Goal: Information Seeking & Learning: Learn about a topic

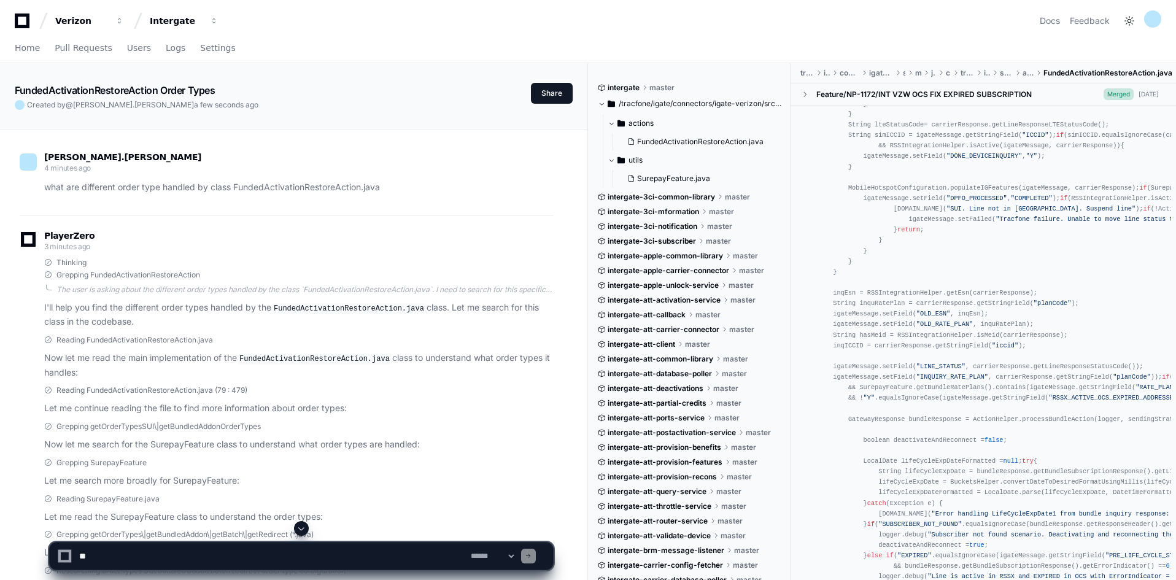
scroll to position [2856, 0]
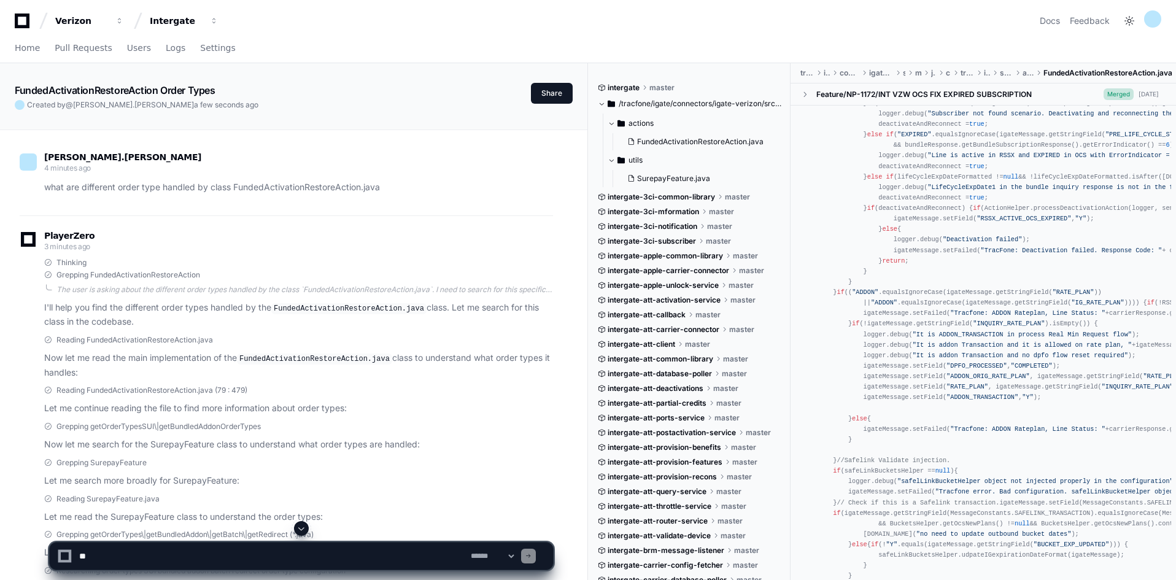
scroll to position [3351, 0]
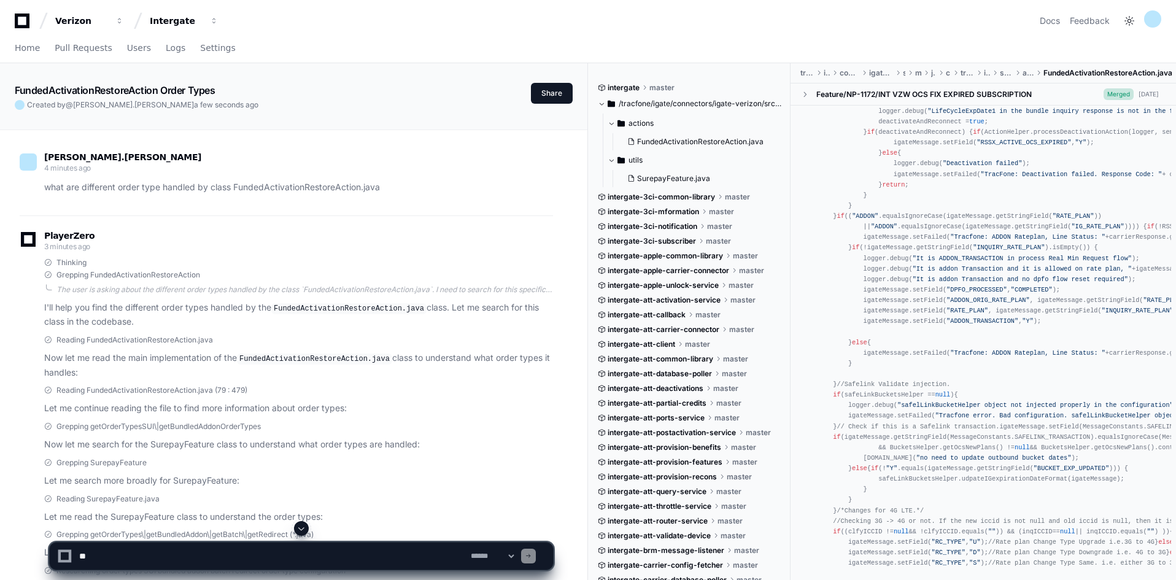
click at [612, 31] on div "Verizon Intergate Docs Feedback" at bounding box center [588, 21] width 1146 height 22
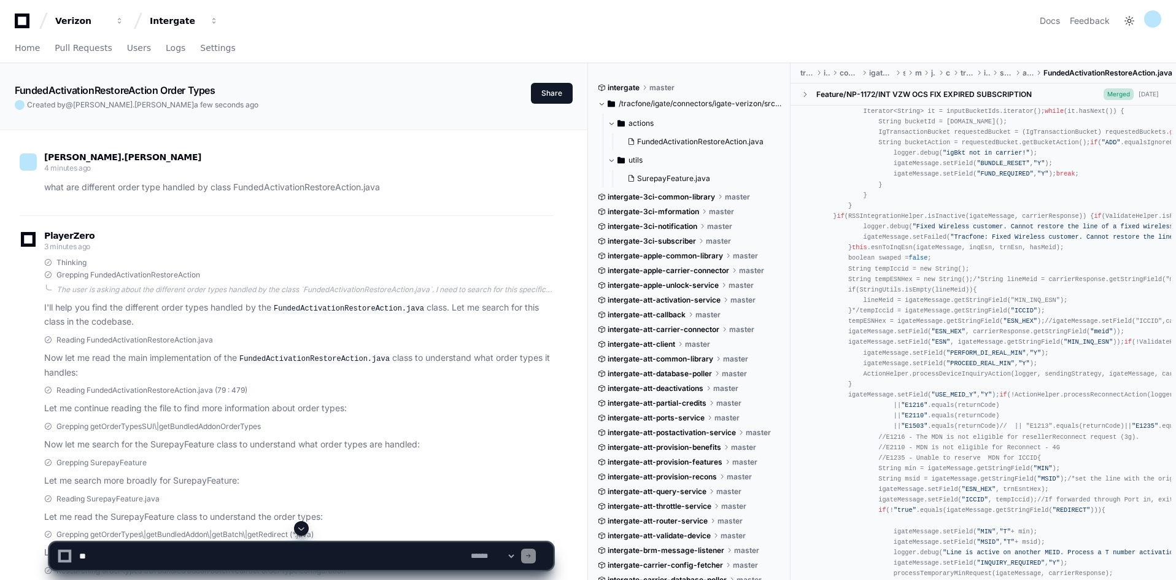
scroll to position [3947, 0]
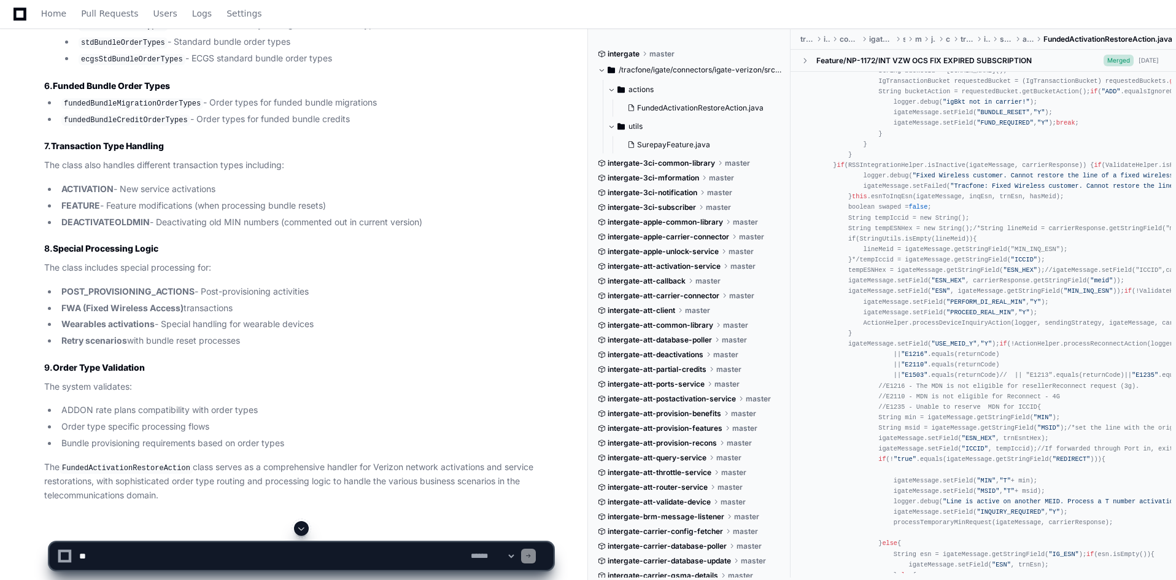
scroll to position [1364, 0]
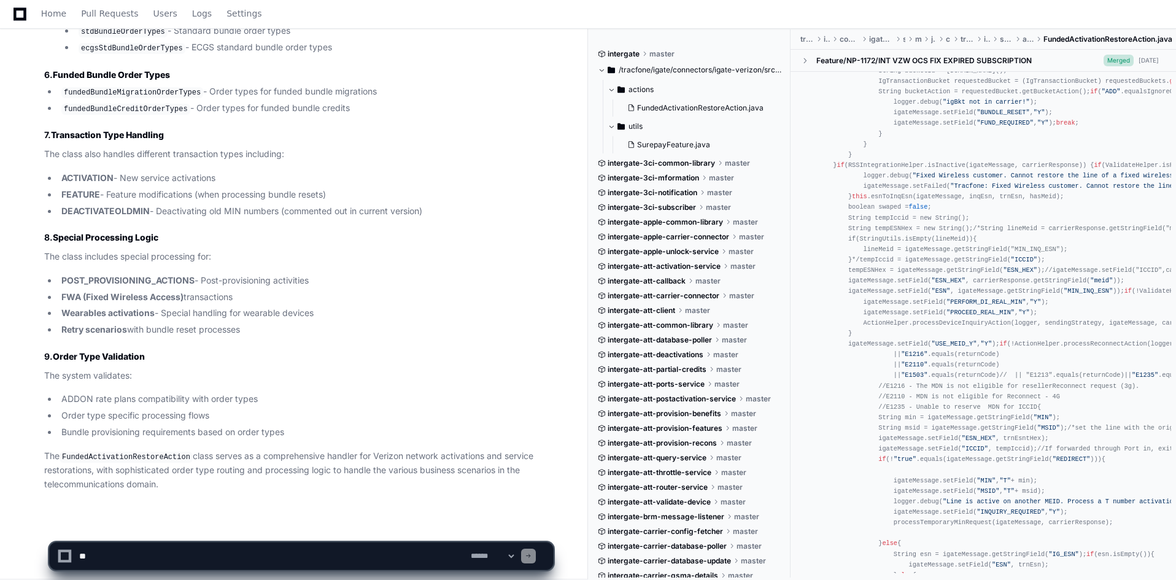
click at [147, 392] on li "ADDON rate plans compatibility with order types" at bounding box center [305, 399] width 495 height 14
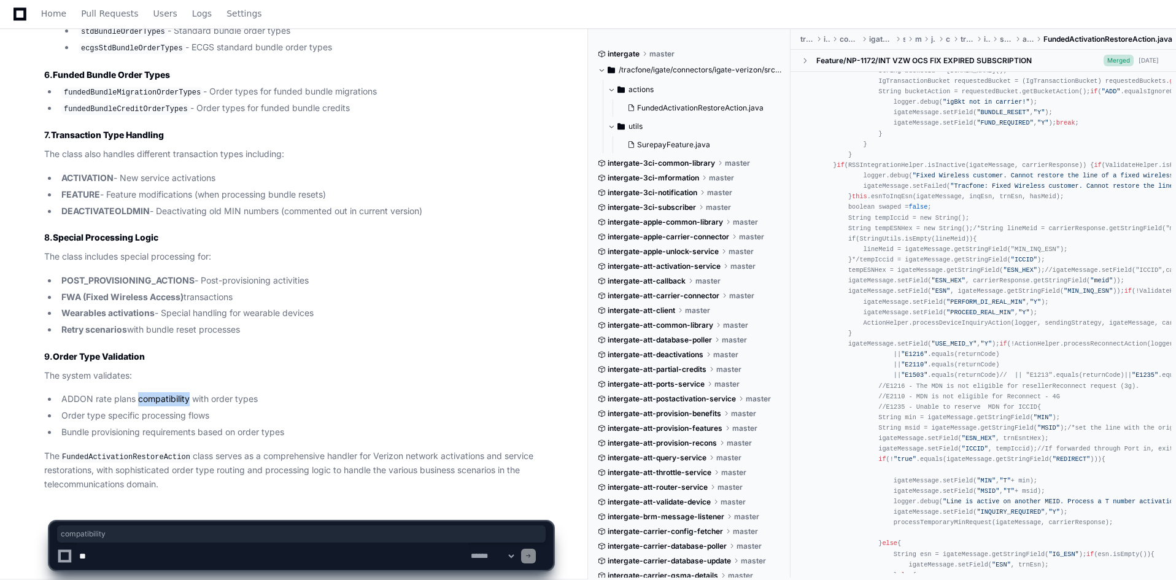
click at [147, 392] on li "ADDON rate plans compatibility with order types" at bounding box center [305, 399] width 495 height 14
click at [237, 392] on li "ADDON rate plans compatibility with order types" at bounding box center [305, 399] width 495 height 14
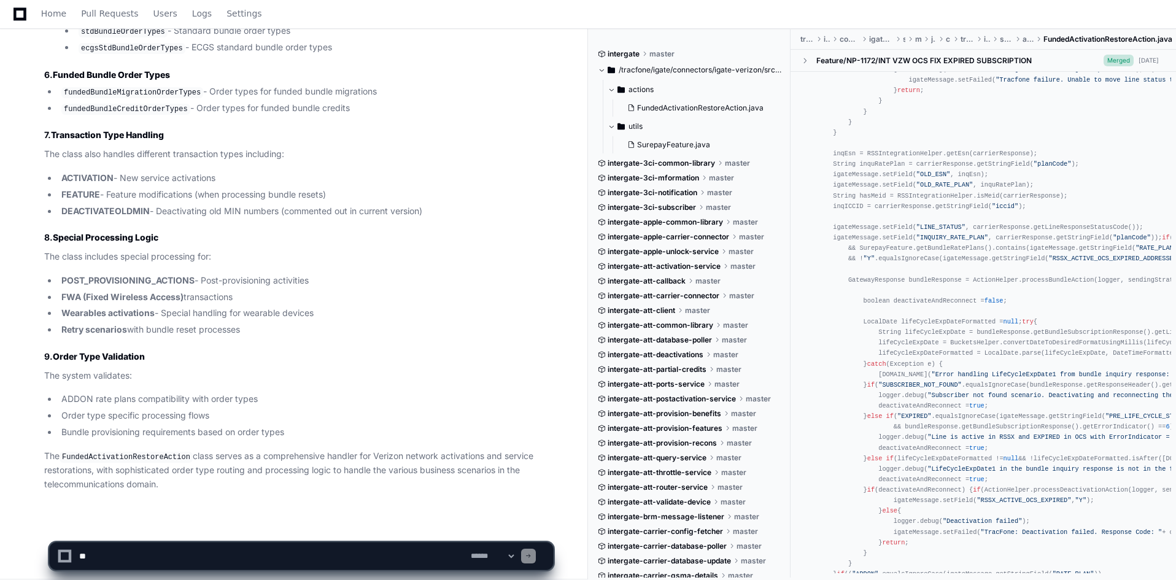
scroll to position [2293, 0]
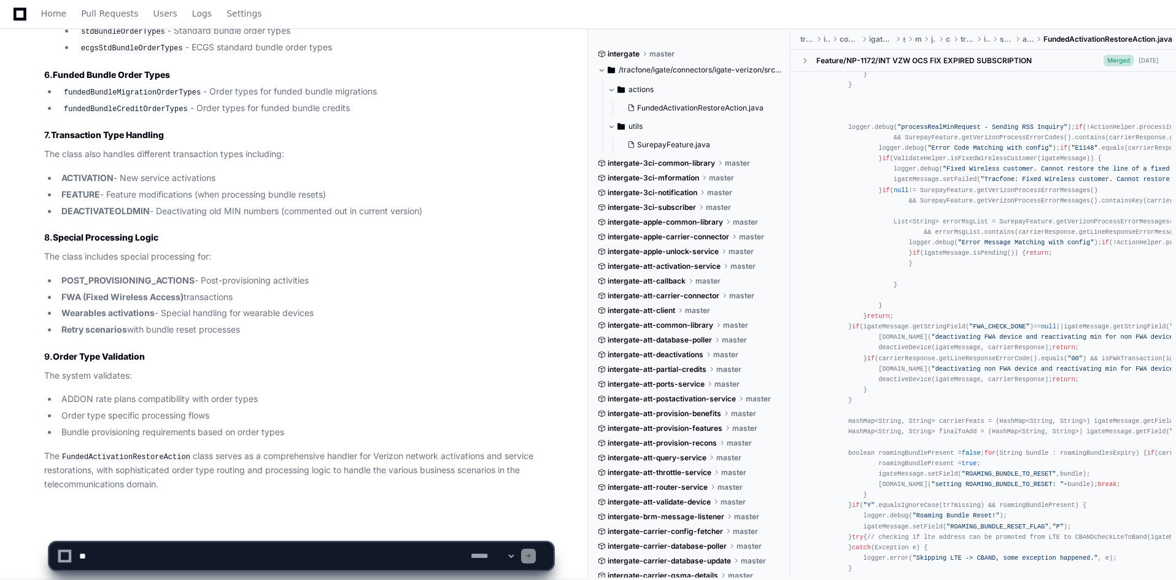
click at [440, 449] on p "The FundedActivationRestoreAction class serves as a comprehensive handler for V…" at bounding box center [298, 470] width 509 height 42
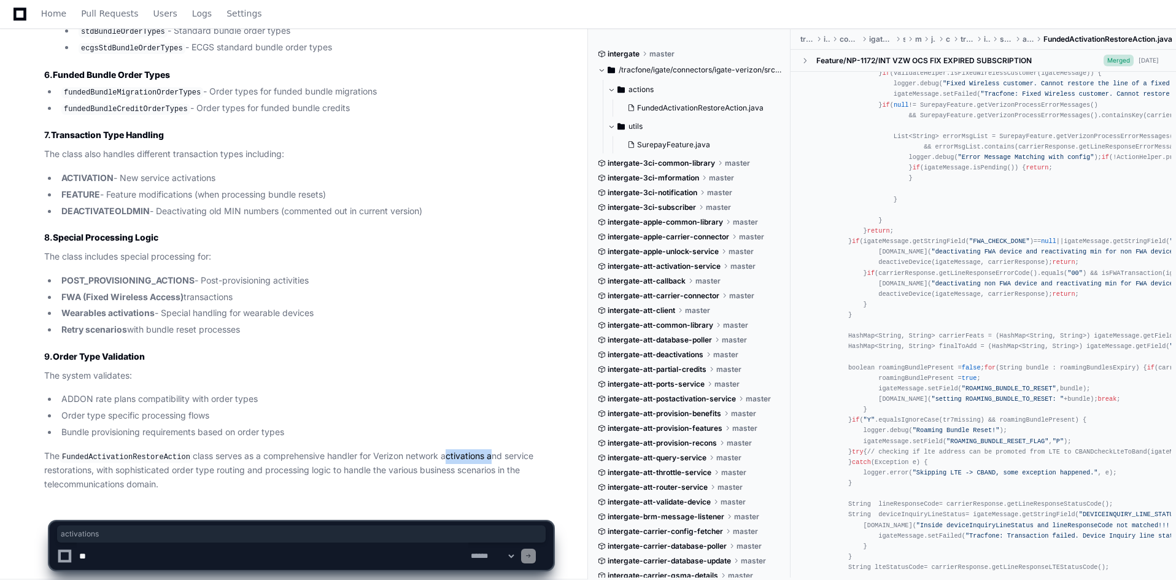
scroll to position [2407, 0]
